Goal: Navigation & Orientation: Find specific page/section

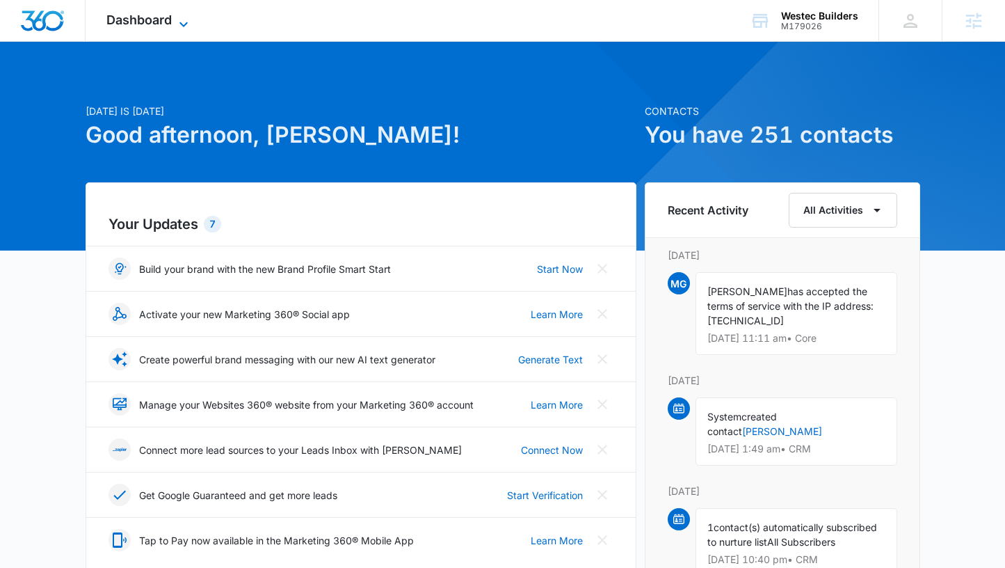
click at [183, 22] on icon at bounding box center [183, 24] width 17 height 17
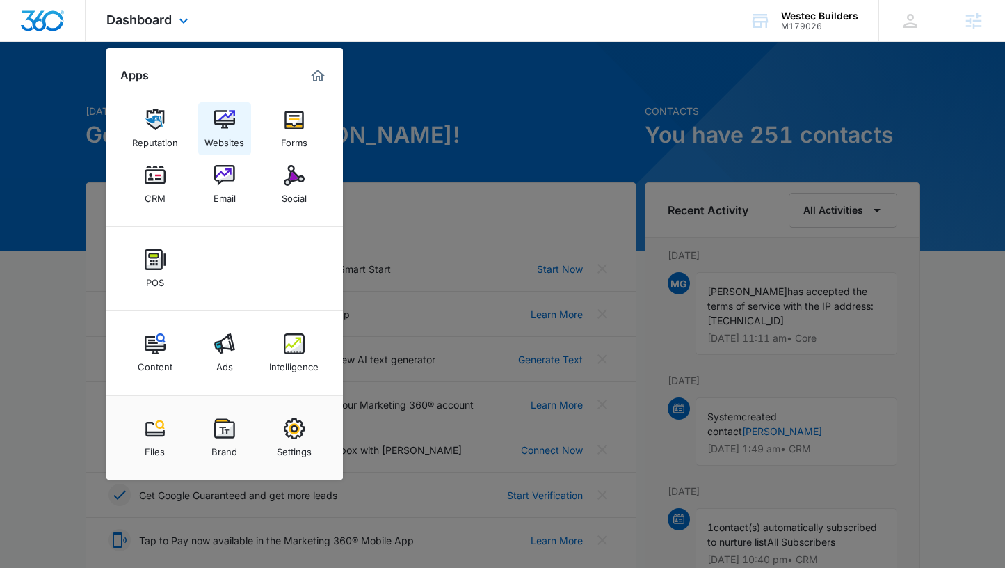
click at [234, 135] on div "Websites" at bounding box center [225, 139] width 40 height 18
